Goal: Information Seeking & Learning: Check status

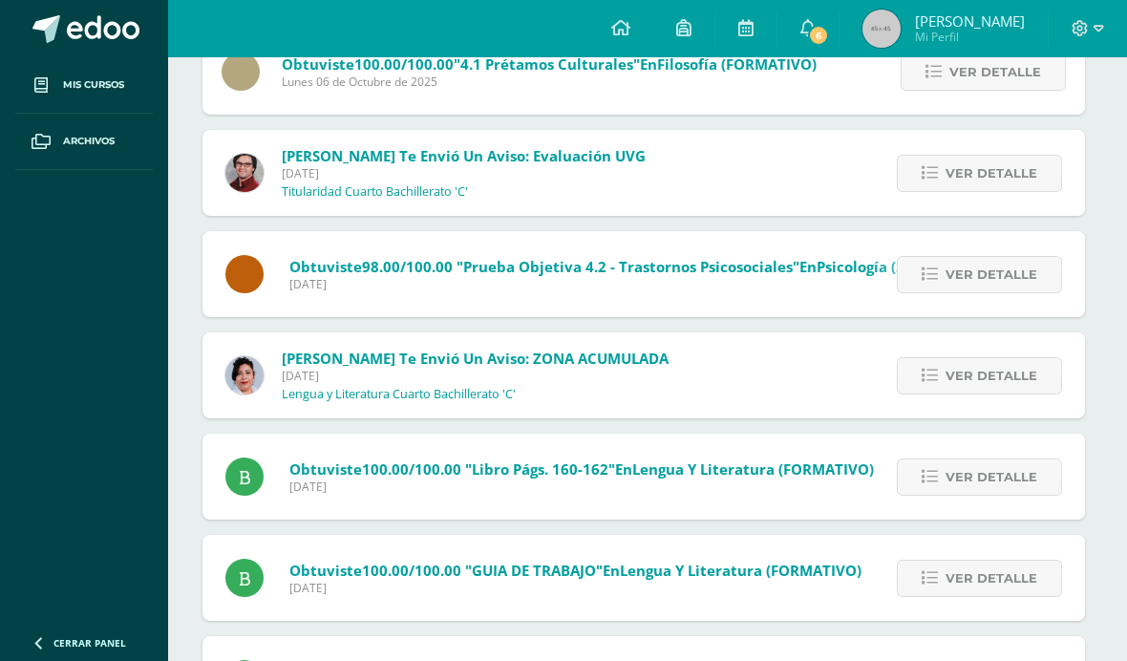
scroll to position [1179, 4]
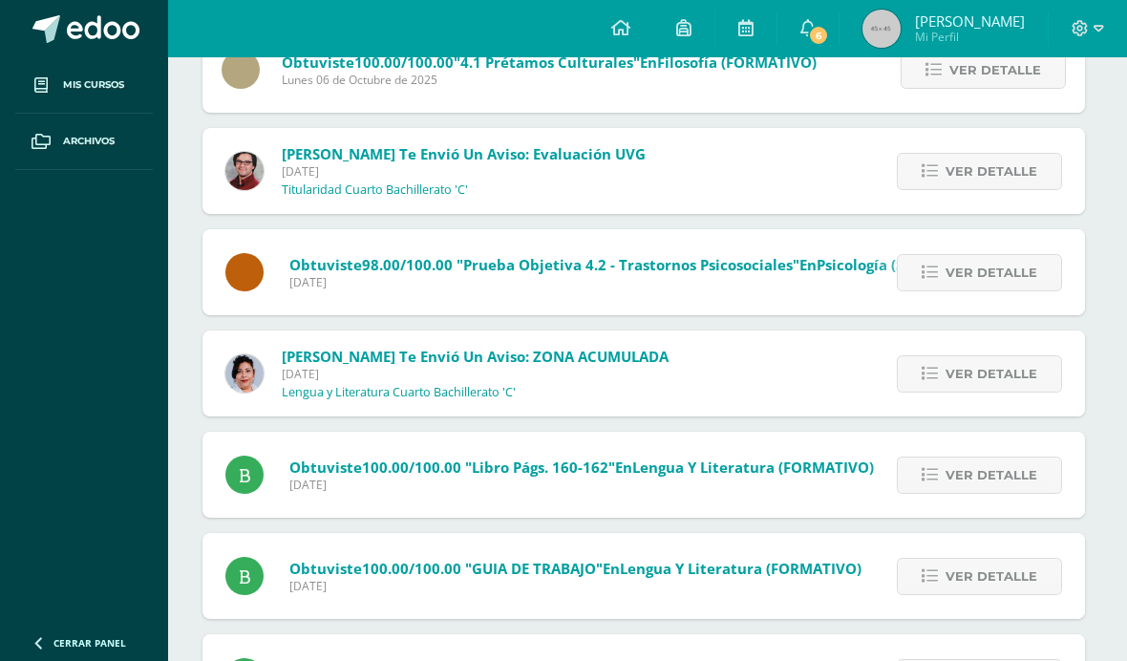
click at [962, 372] on span "Ver detalle" at bounding box center [992, 373] width 92 height 35
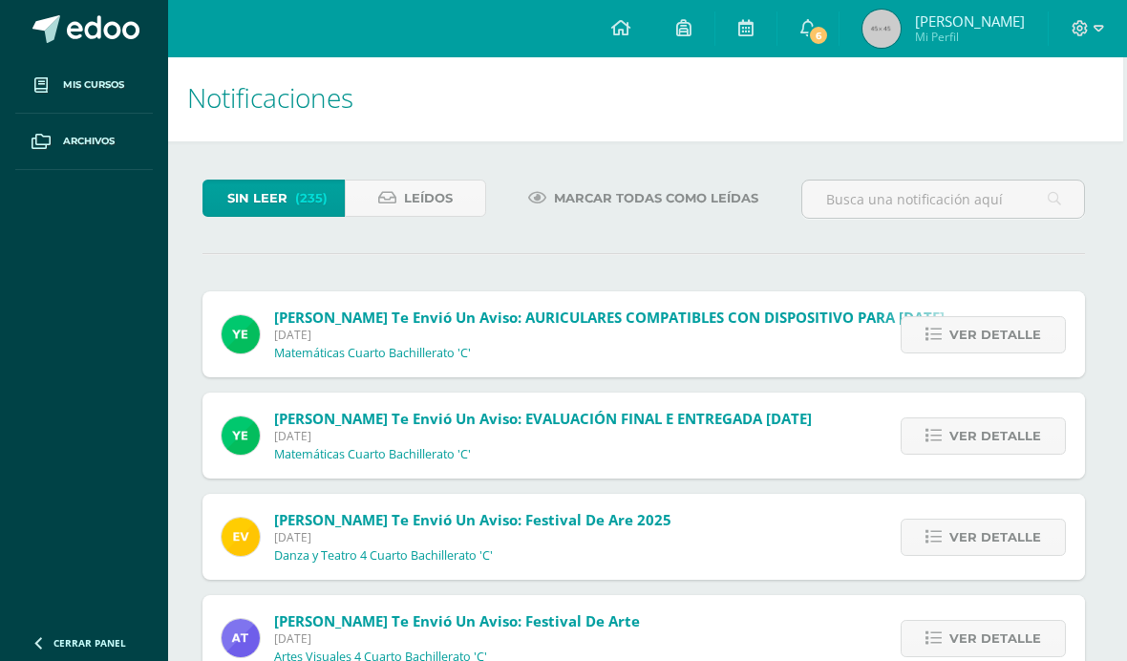
scroll to position [0, 4]
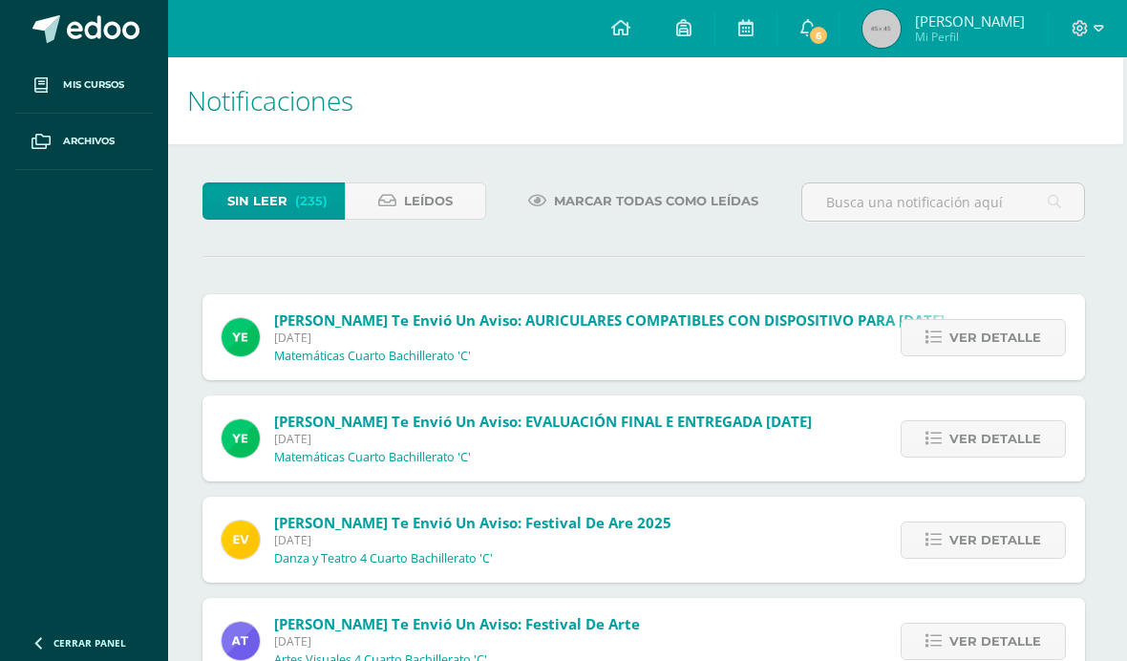
click at [695, 196] on span "Marcar todas como leídas" at bounding box center [656, 200] width 204 height 35
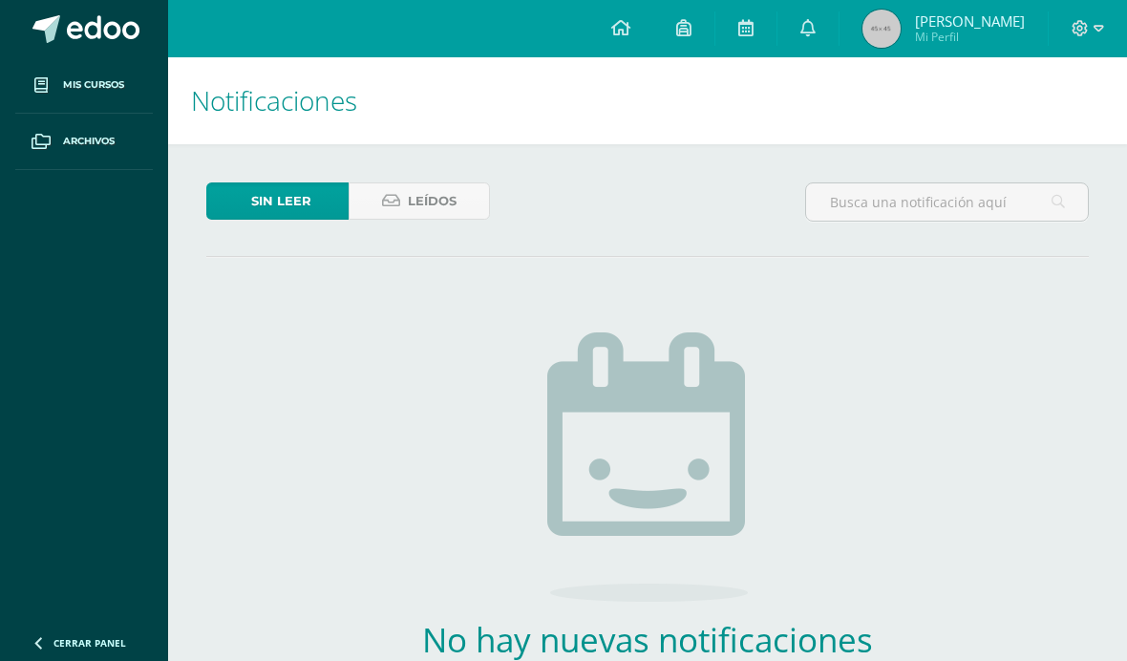
click at [816, 22] on icon at bounding box center [808, 27] width 15 height 17
click at [960, 19] on span "[PERSON_NAME]" at bounding box center [970, 20] width 110 height 19
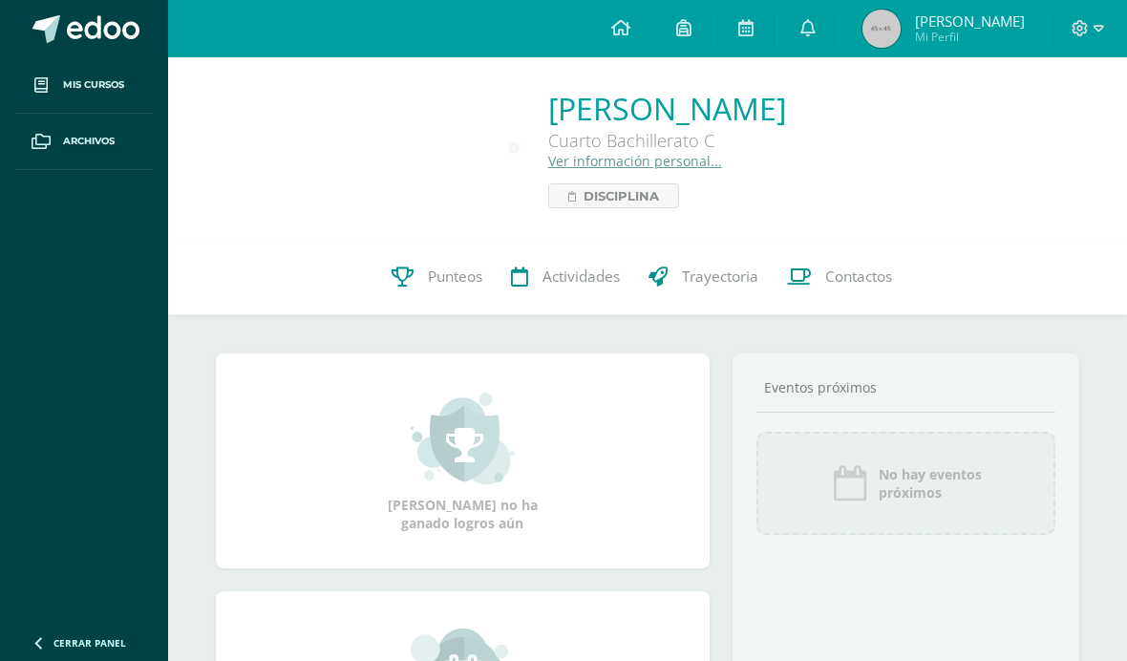
click at [468, 272] on span "Punteos" at bounding box center [455, 277] width 54 height 20
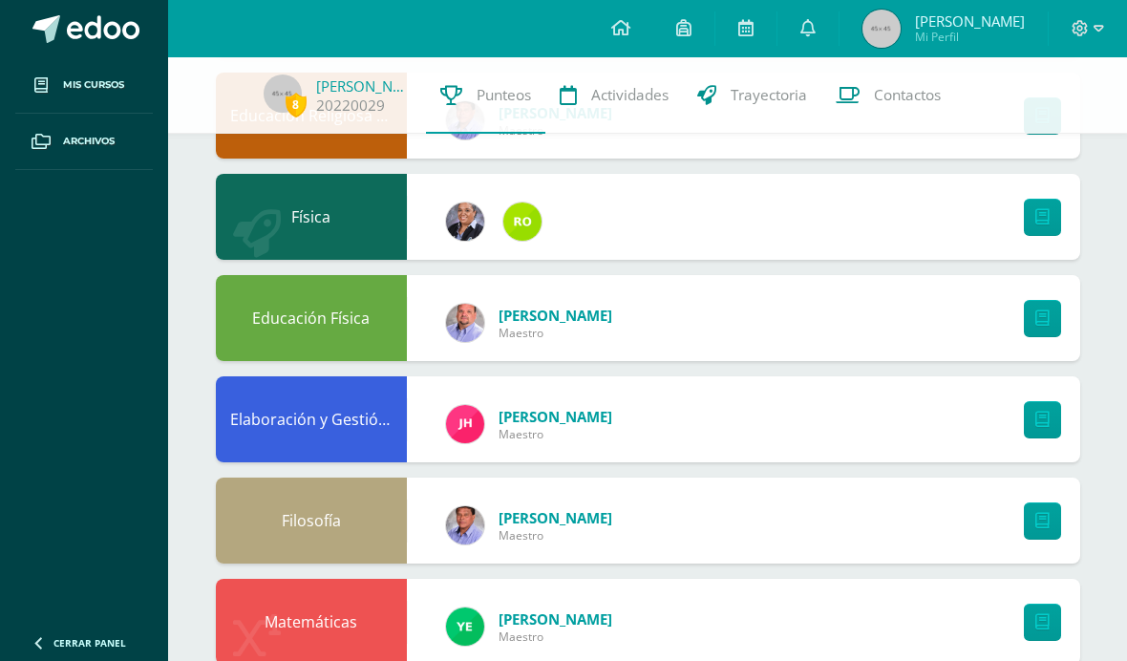
scroll to position [518, 0]
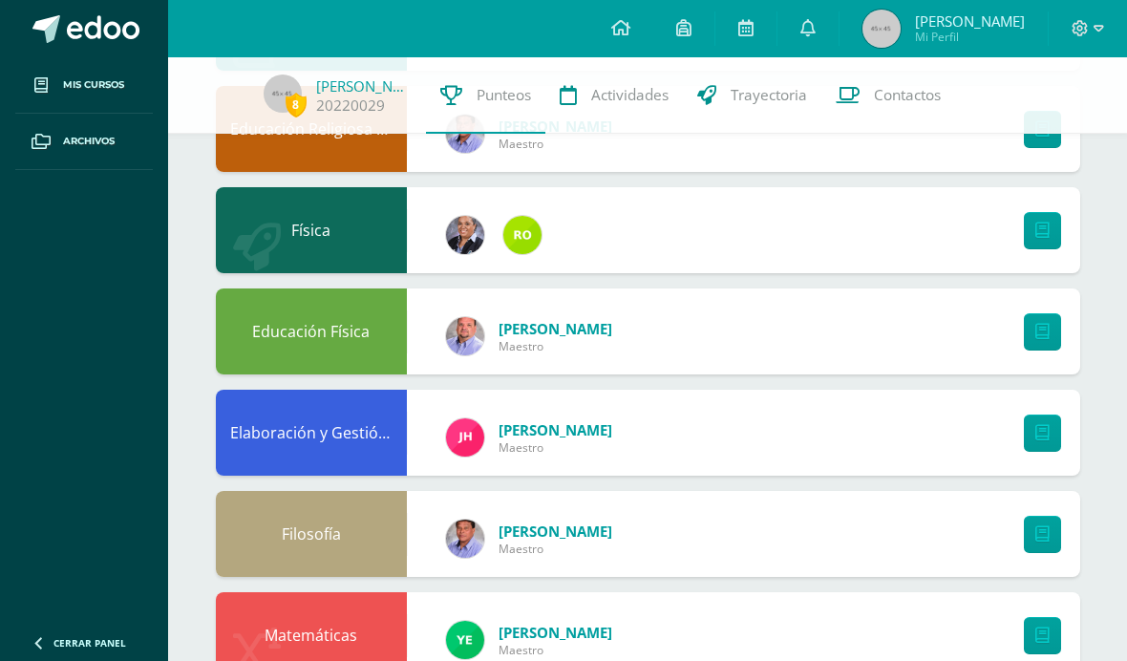
click at [944, 231] on div "Física" at bounding box center [648, 230] width 865 height 86
click at [1050, 218] on link at bounding box center [1042, 230] width 37 height 37
